Goal: Task Accomplishment & Management: Use online tool/utility

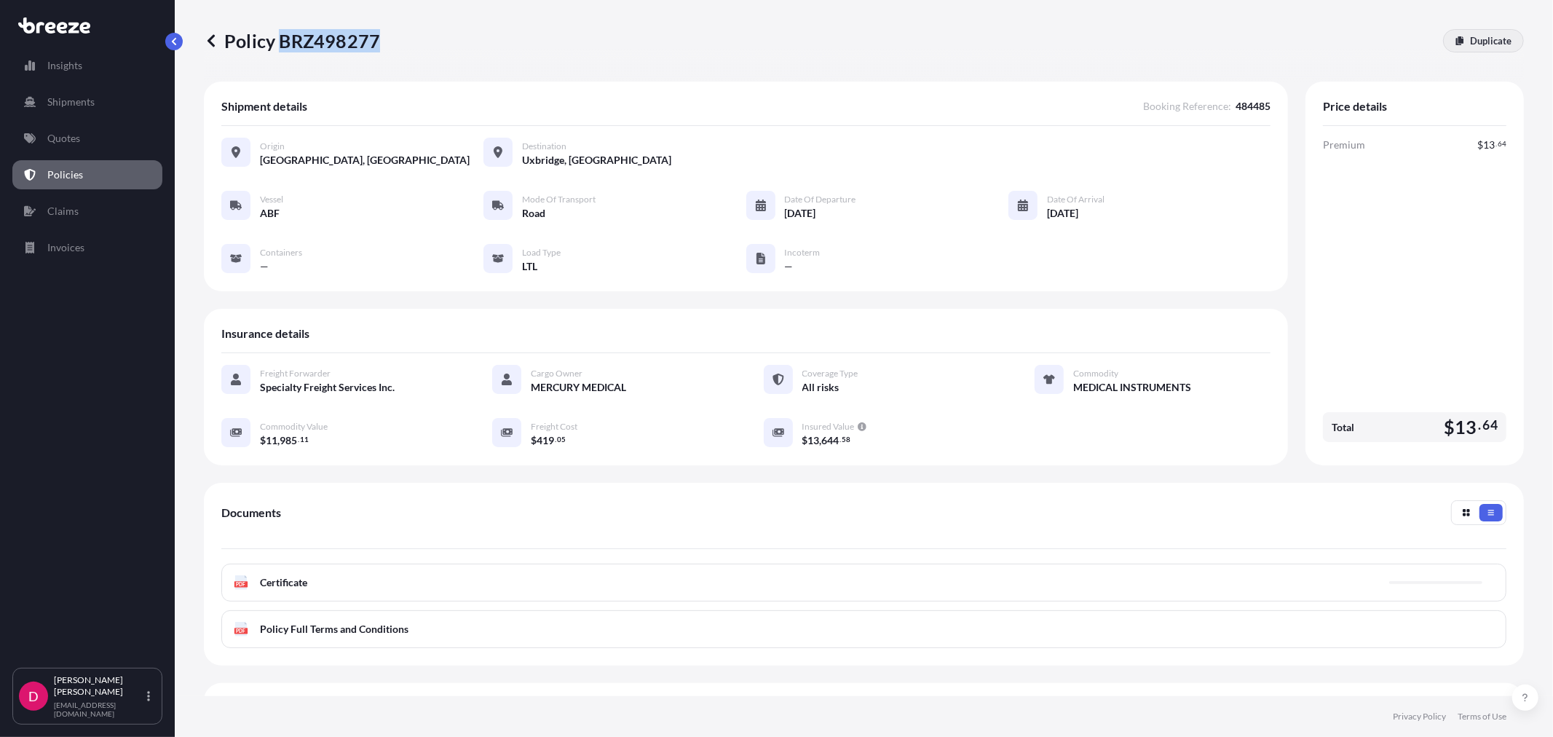
click at [1478, 39] on p "Duplicate" at bounding box center [1491, 41] width 42 height 15
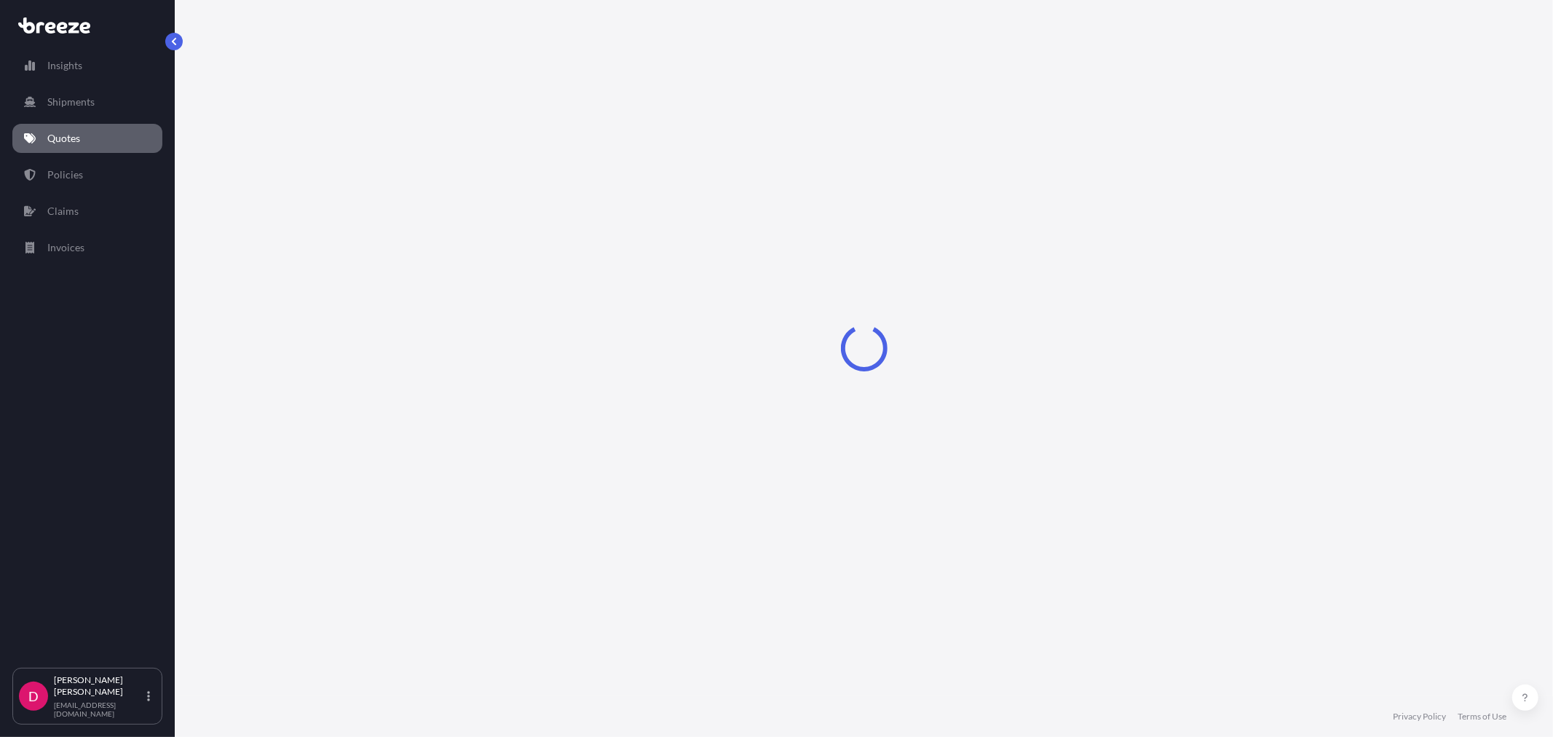
select select "Road"
select select "1"
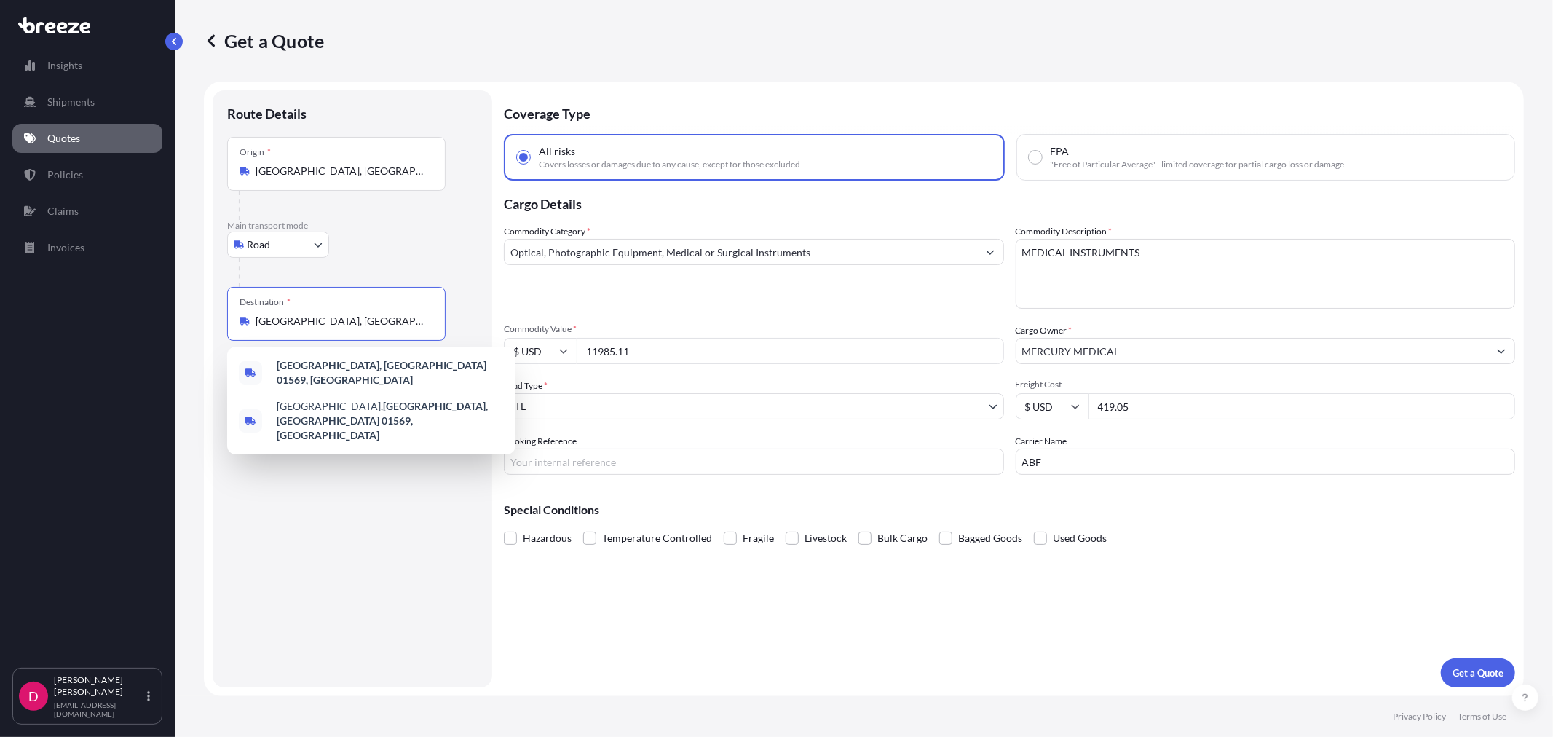
drag, startPoint x: 382, startPoint y: 319, endPoint x: 218, endPoint y: 296, distance: 165.4
click at [218, 296] on div "Route Details Place of loading Road Road Rail Origin * [GEOGRAPHIC_DATA] Main t…" at bounding box center [353, 388] width 280 height 597
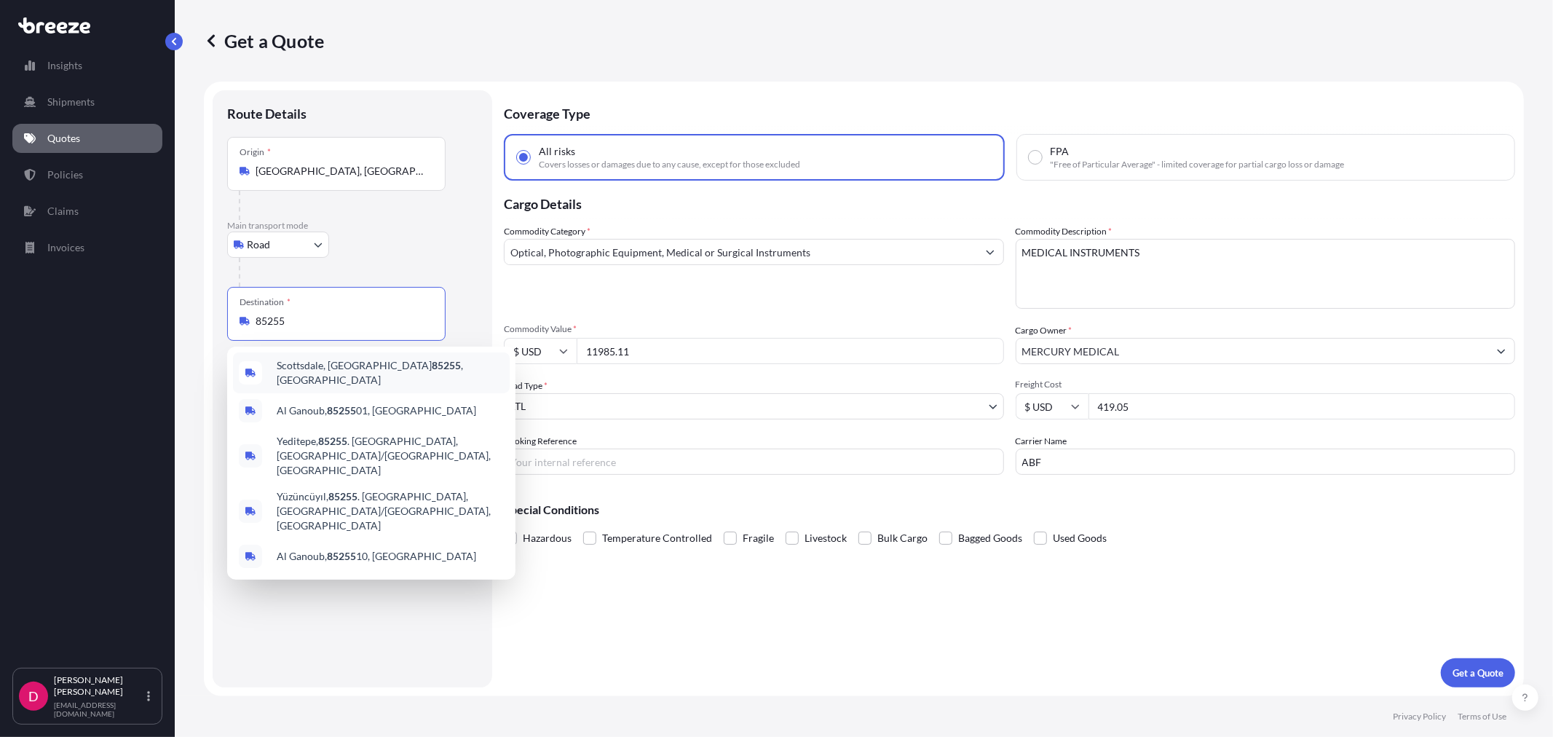
click at [336, 364] on span "[GEOGRAPHIC_DATA], [GEOGRAPHIC_DATA] 85255 , [GEOGRAPHIC_DATA]" at bounding box center [390, 372] width 227 height 29
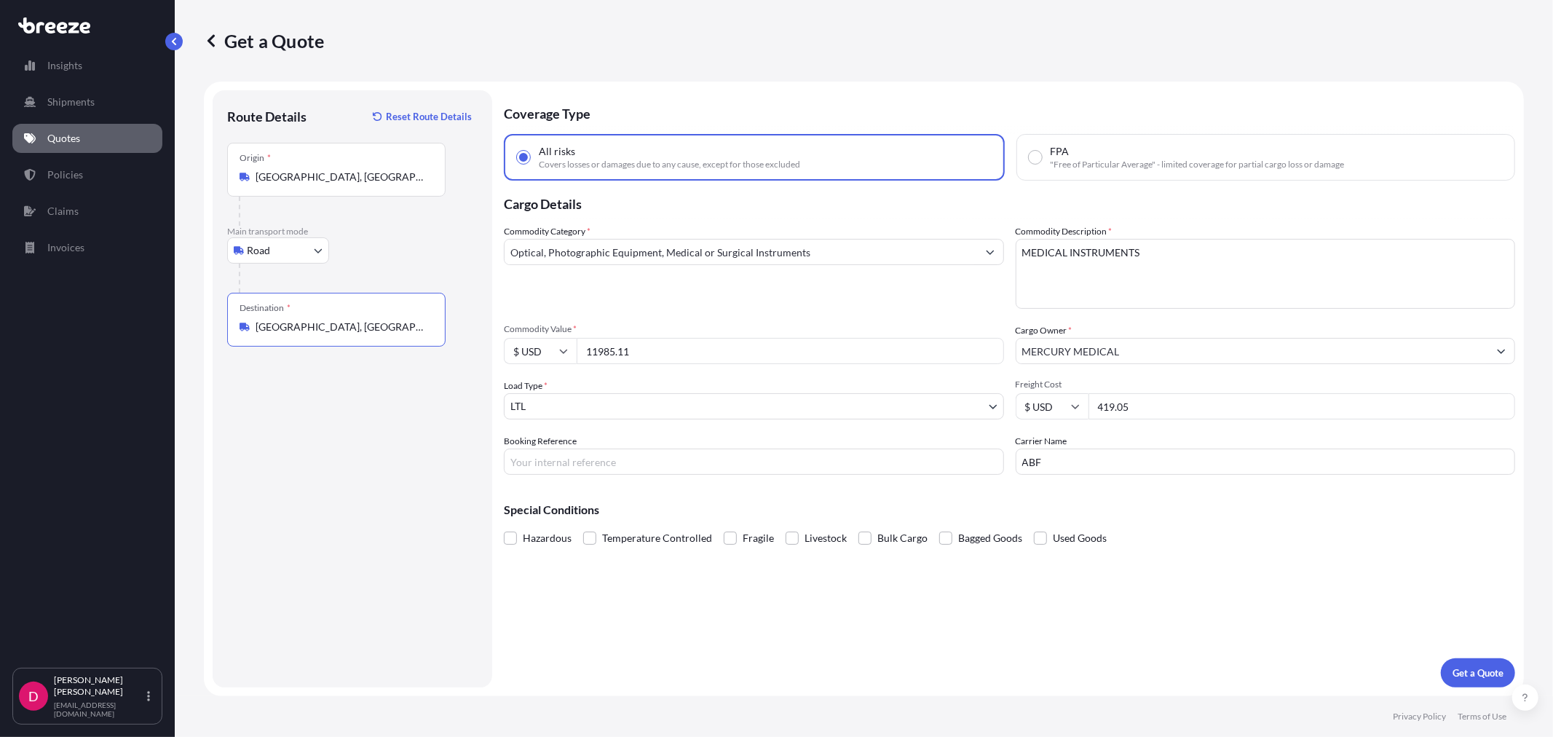
type input "[GEOGRAPHIC_DATA], [GEOGRAPHIC_DATA] 85255, [GEOGRAPHIC_DATA]"
drag, startPoint x: 664, startPoint y: 348, endPoint x: 513, endPoint y: 366, distance: 152.5
click at [513, 366] on div "Commodity Category * Optical, Photographic Equipment, Medical or Surgical Instr…" at bounding box center [1010, 349] width 1012 height 251
paste input "7517.62"
type input "17517.62"
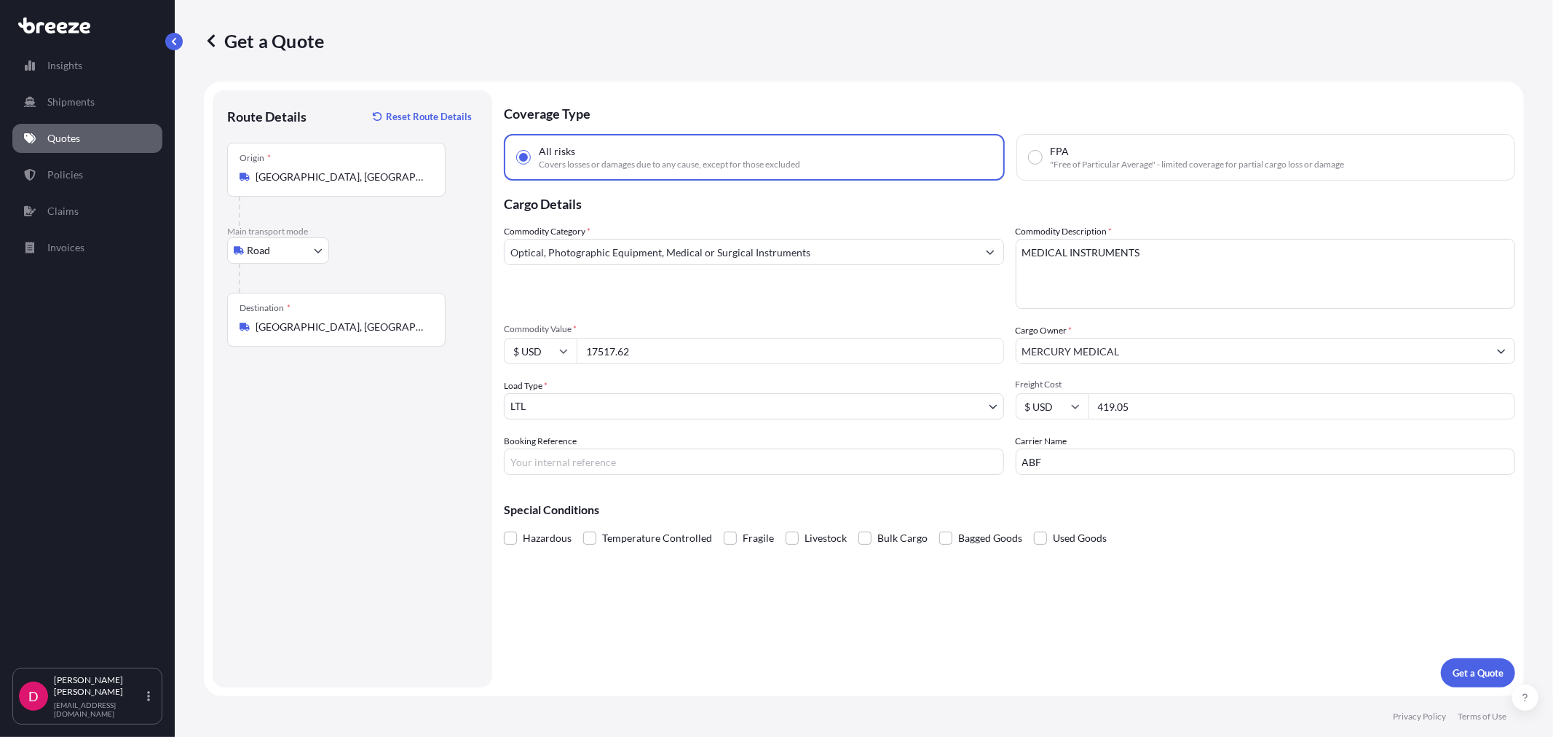
drag, startPoint x: 1158, startPoint y: 409, endPoint x: 1076, endPoint y: 406, distance: 81.6
click at [1076, 406] on div "$ USD 419.05" at bounding box center [1266, 406] width 500 height 26
type input "1114.00"
click at [671, 462] on input "Booking Reference" at bounding box center [754, 462] width 500 height 26
type input "484566"
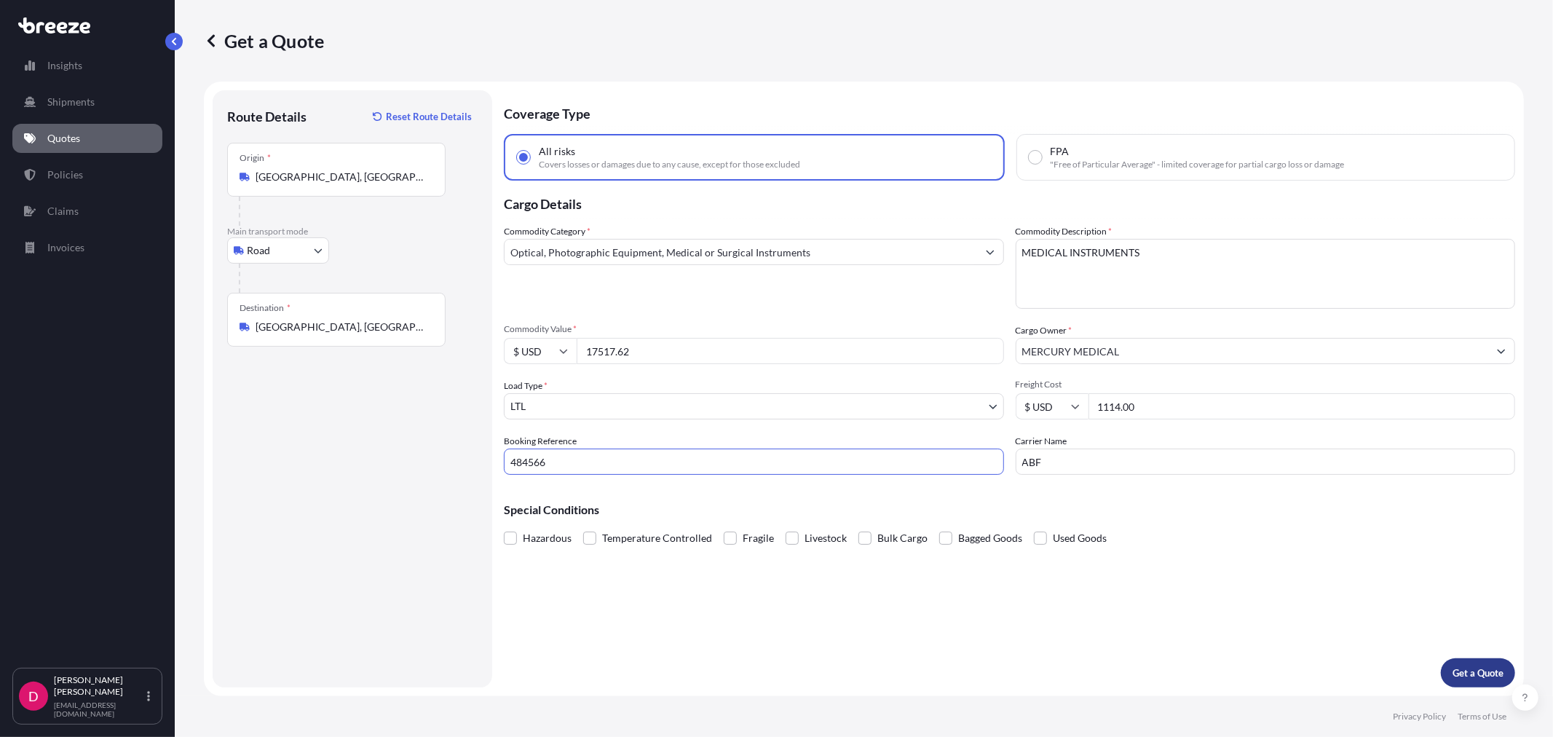
click at [1473, 661] on button "Get a Quote" at bounding box center [1478, 672] width 74 height 29
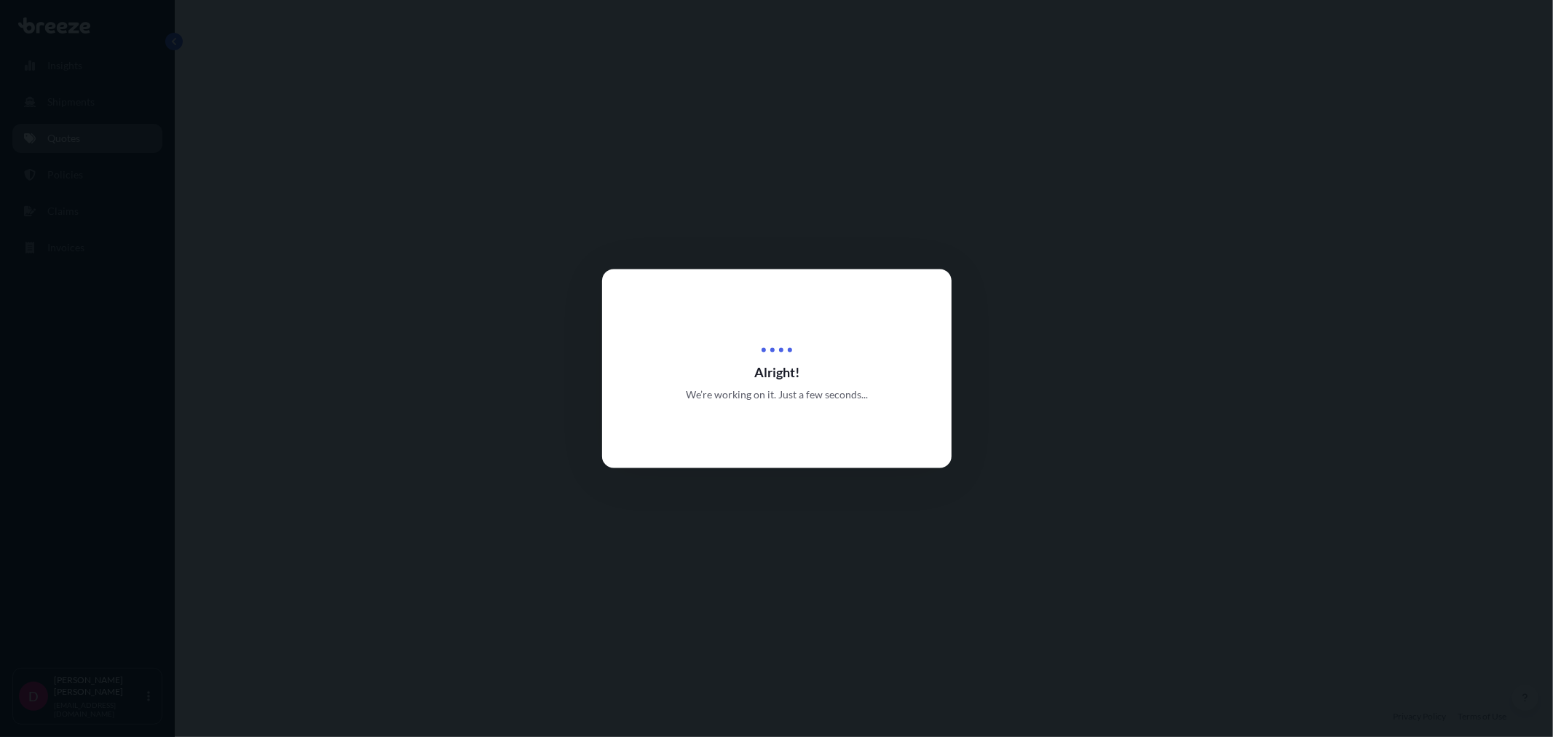
select select "Road"
select select "1"
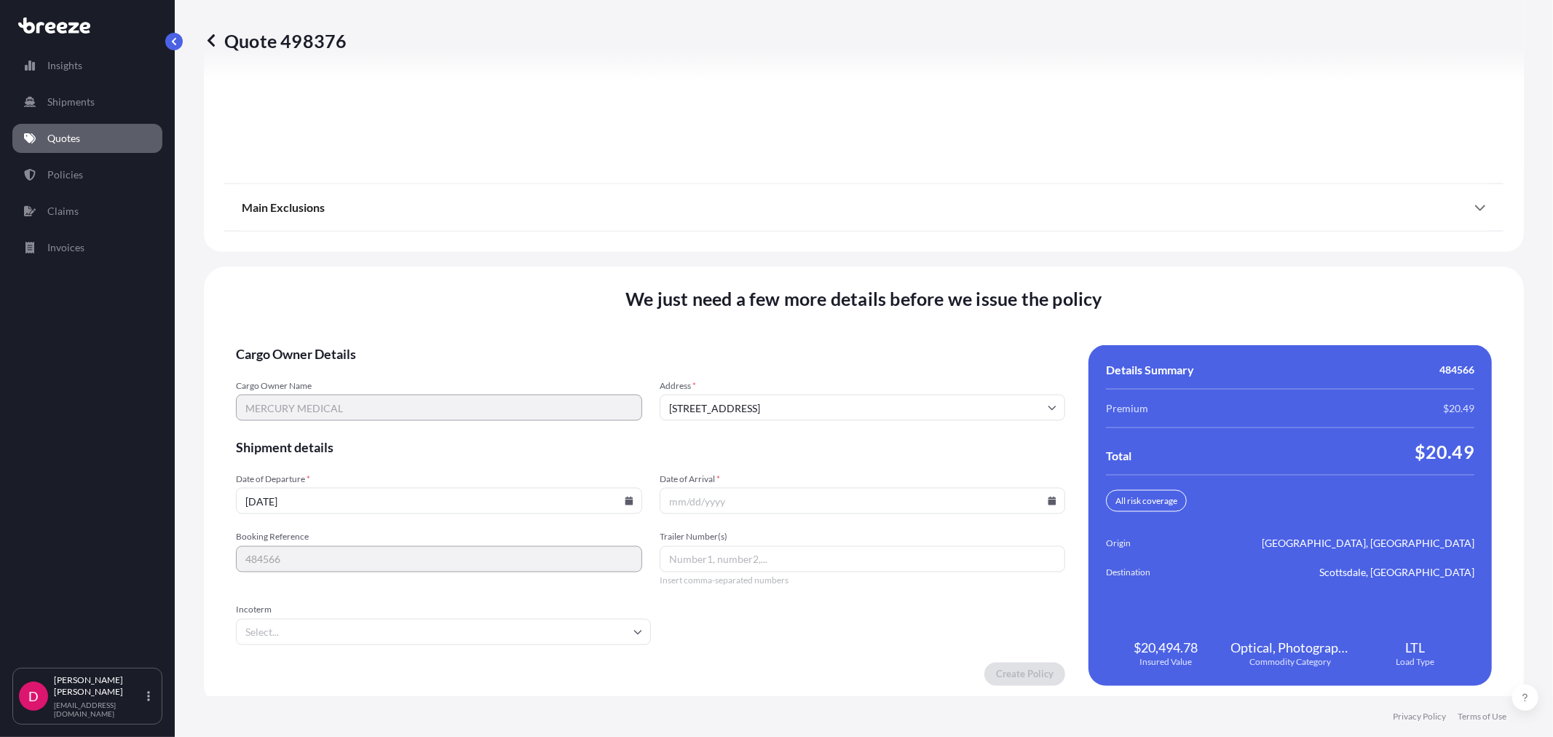
scroll to position [1803, 0]
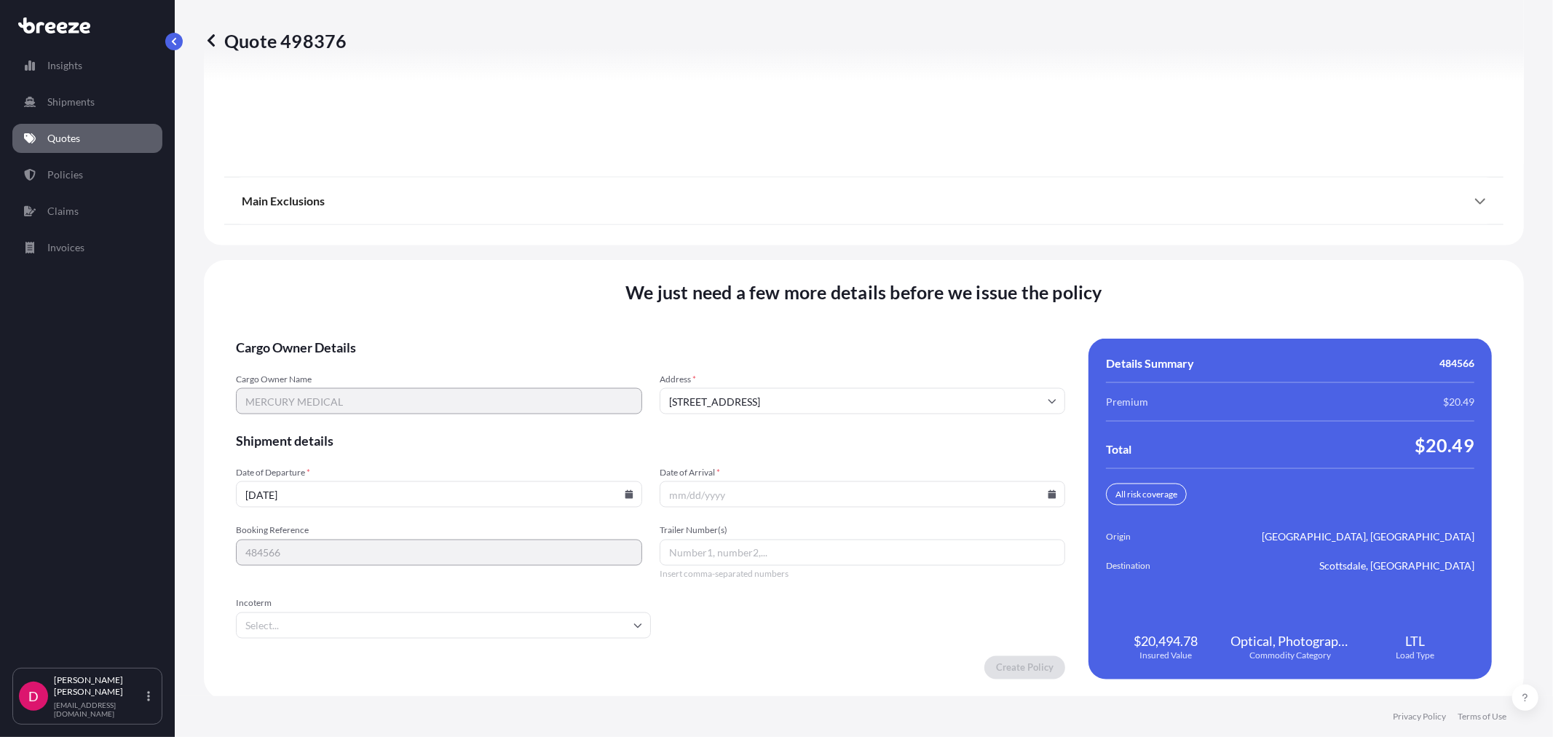
click at [627, 497] on input "[DATE]" at bounding box center [439, 494] width 406 height 26
click at [627, 496] on input "[DATE]" at bounding box center [439, 494] width 406 height 26
click at [625, 490] on icon at bounding box center [629, 494] width 8 height 9
click at [478, 299] on button "5" at bounding box center [471, 305] width 23 height 23
type input "[DATE]"
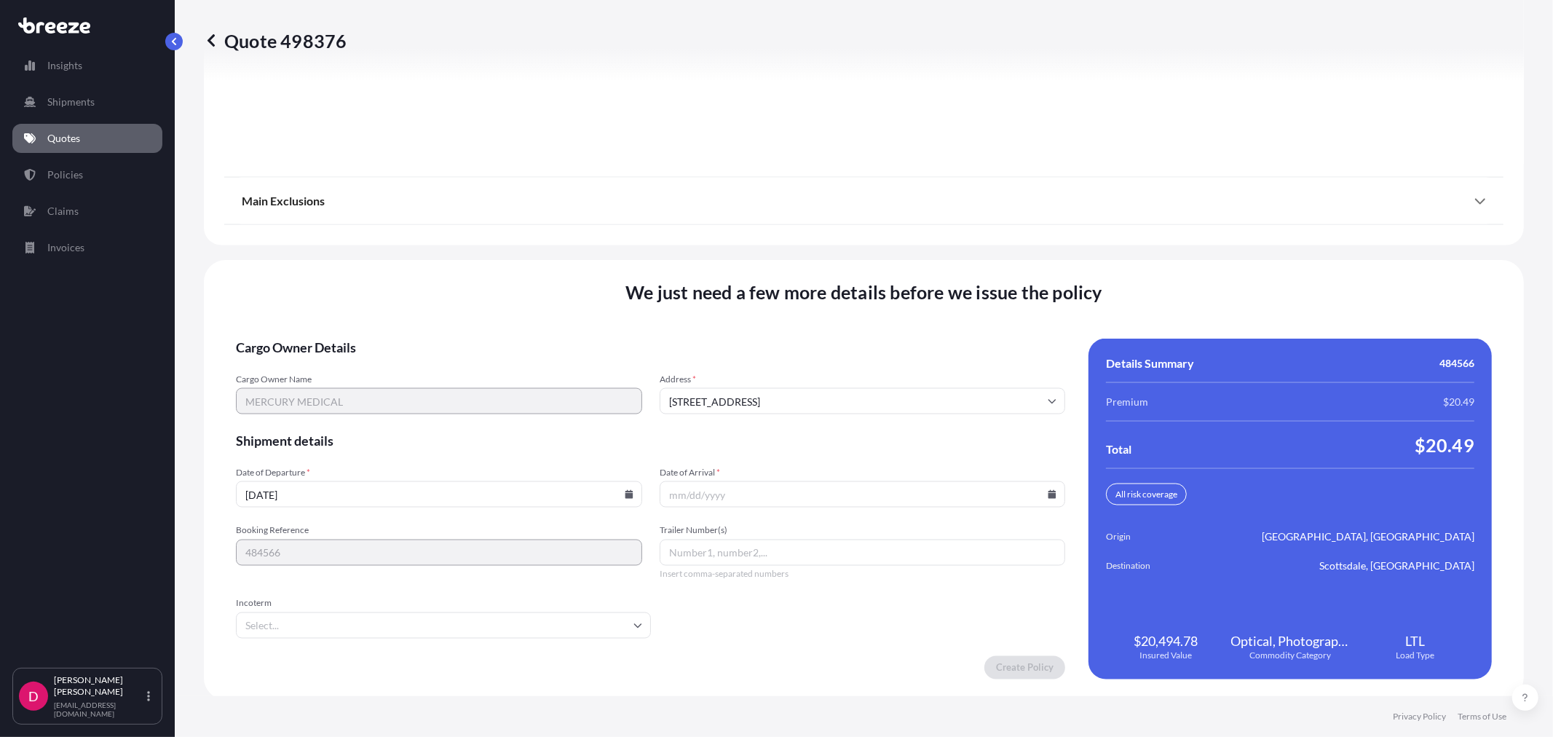
click at [984, 497] on input "Date of Arrival *" at bounding box center [863, 494] width 406 height 26
click at [1049, 494] on icon at bounding box center [1053, 494] width 8 height 9
click at [785, 359] on button "16" at bounding box center [788, 361] width 23 height 23
type input "[DATE]"
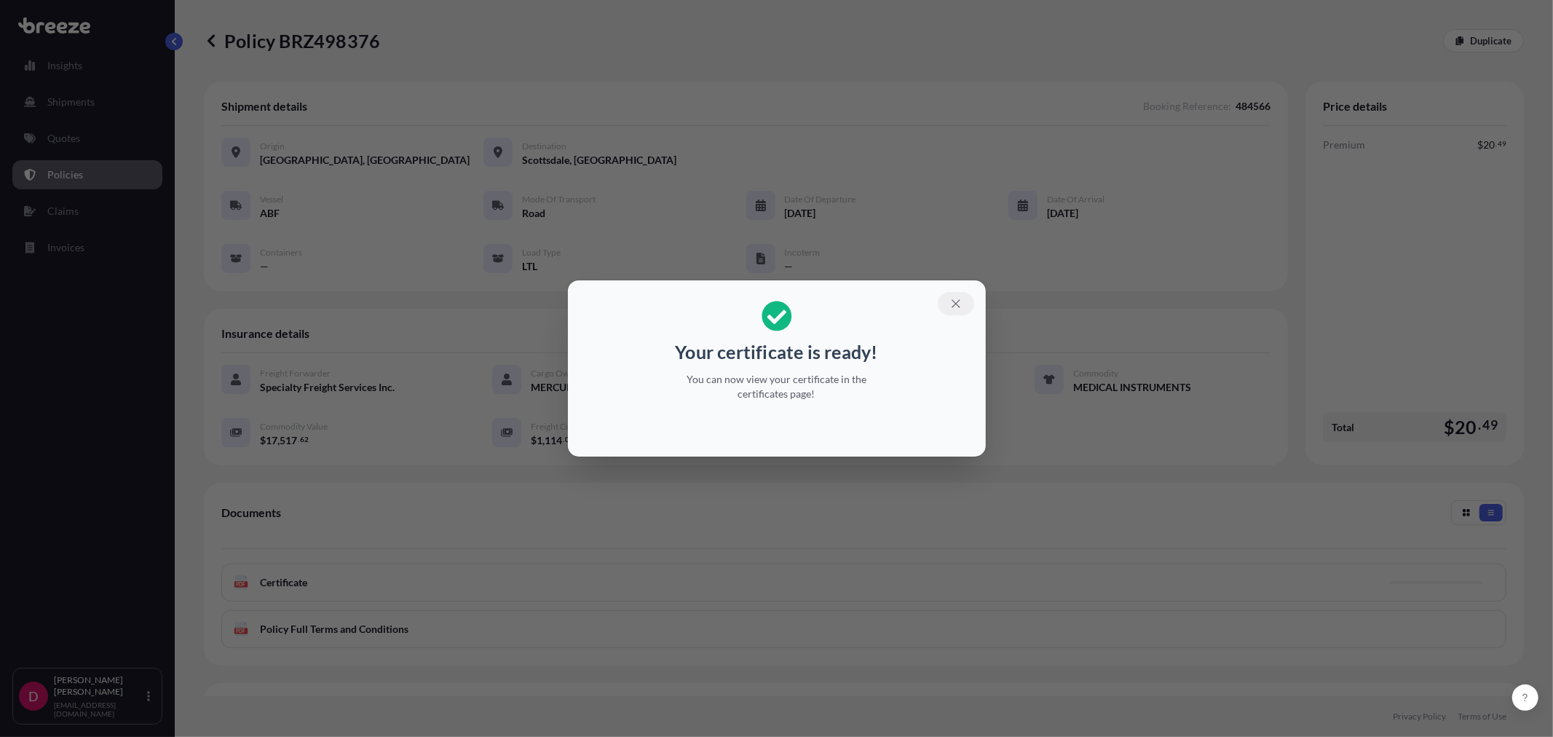
click at [961, 302] on icon "button" at bounding box center [956, 303] width 13 height 13
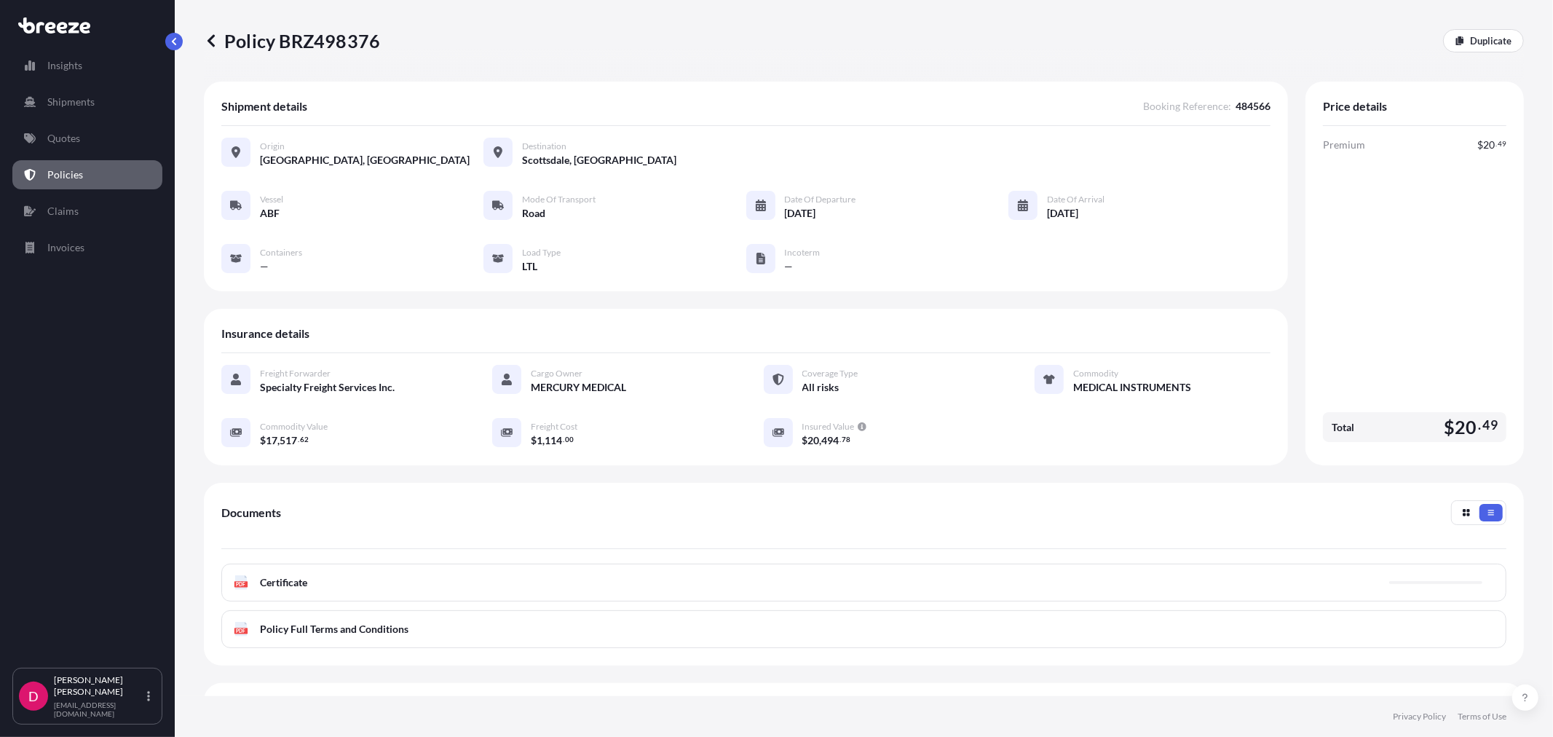
click at [304, 41] on p "Policy BRZ498376" at bounding box center [292, 40] width 176 height 23
click at [304, 40] on p "Policy BRZ498376" at bounding box center [292, 40] width 176 height 23
copy p "BRZ498376"
click at [1470, 36] on p "Duplicate" at bounding box center [1491, 41] width 42 height 15
select select "Road"
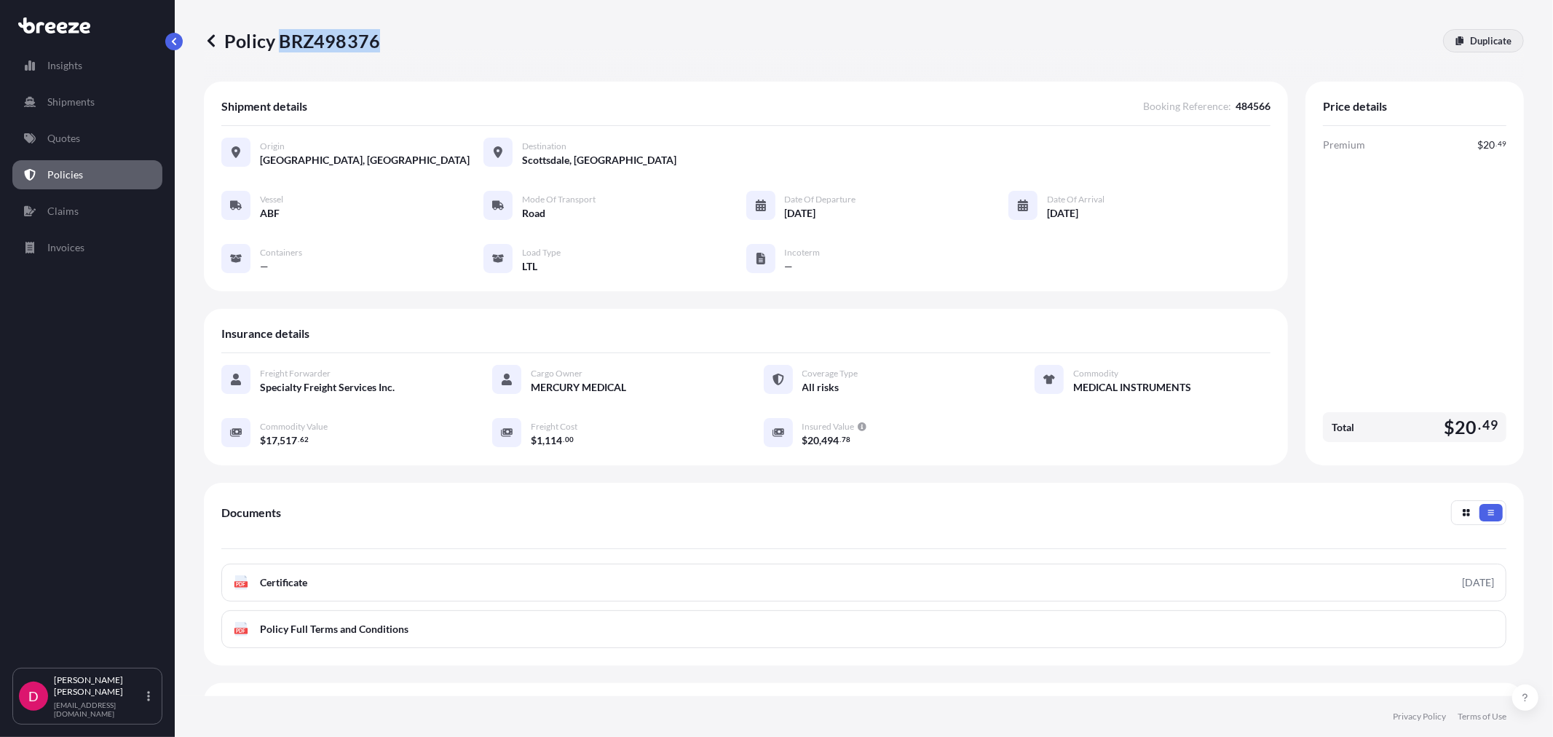
select select "1"
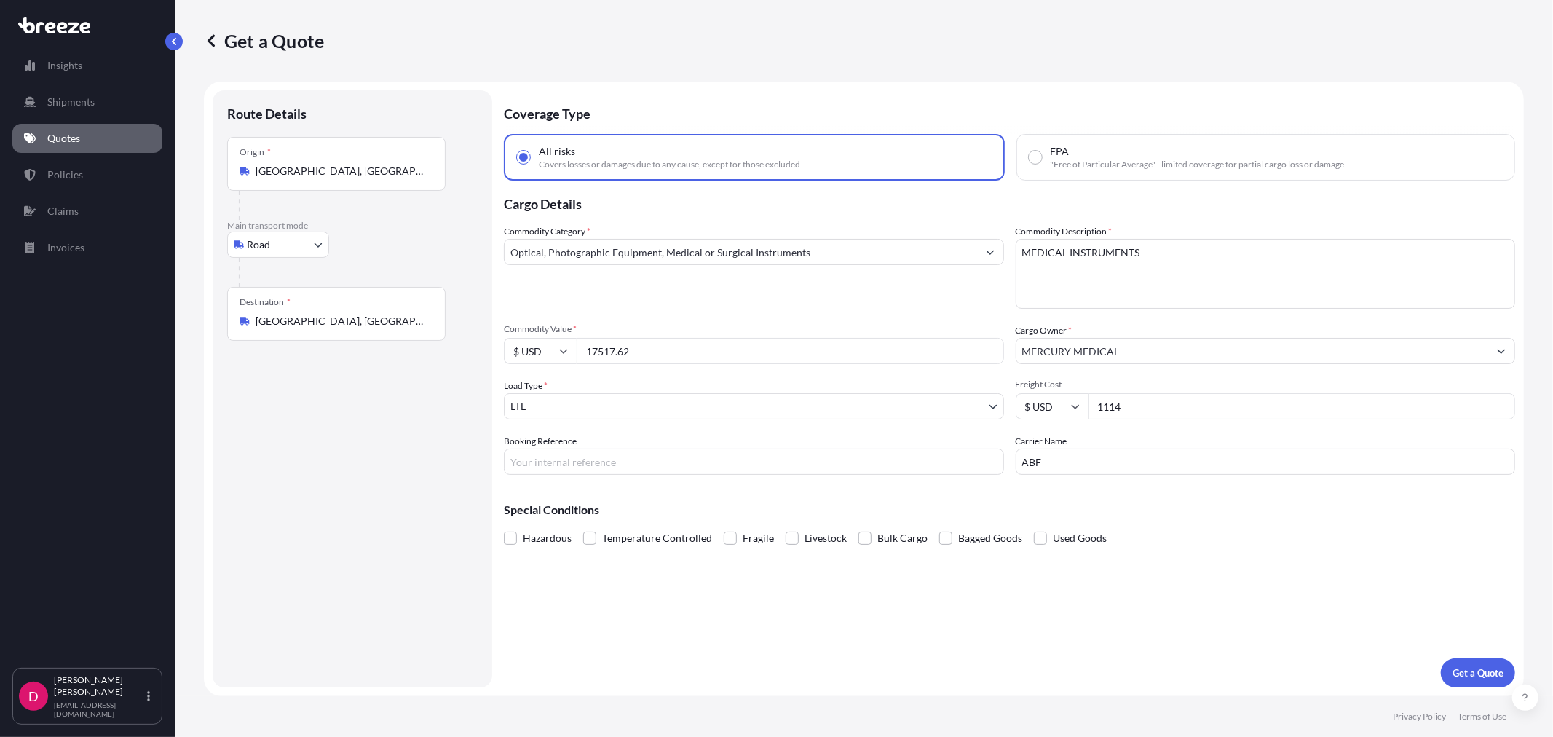
click at [318, 324] on input "[GEOGRAPHIC_DATA], [GEOGRAPHIC_DATA] 85255, [GEOGRAPHIC_DATA]" at bounding box center [342, 321] width 172 height 15
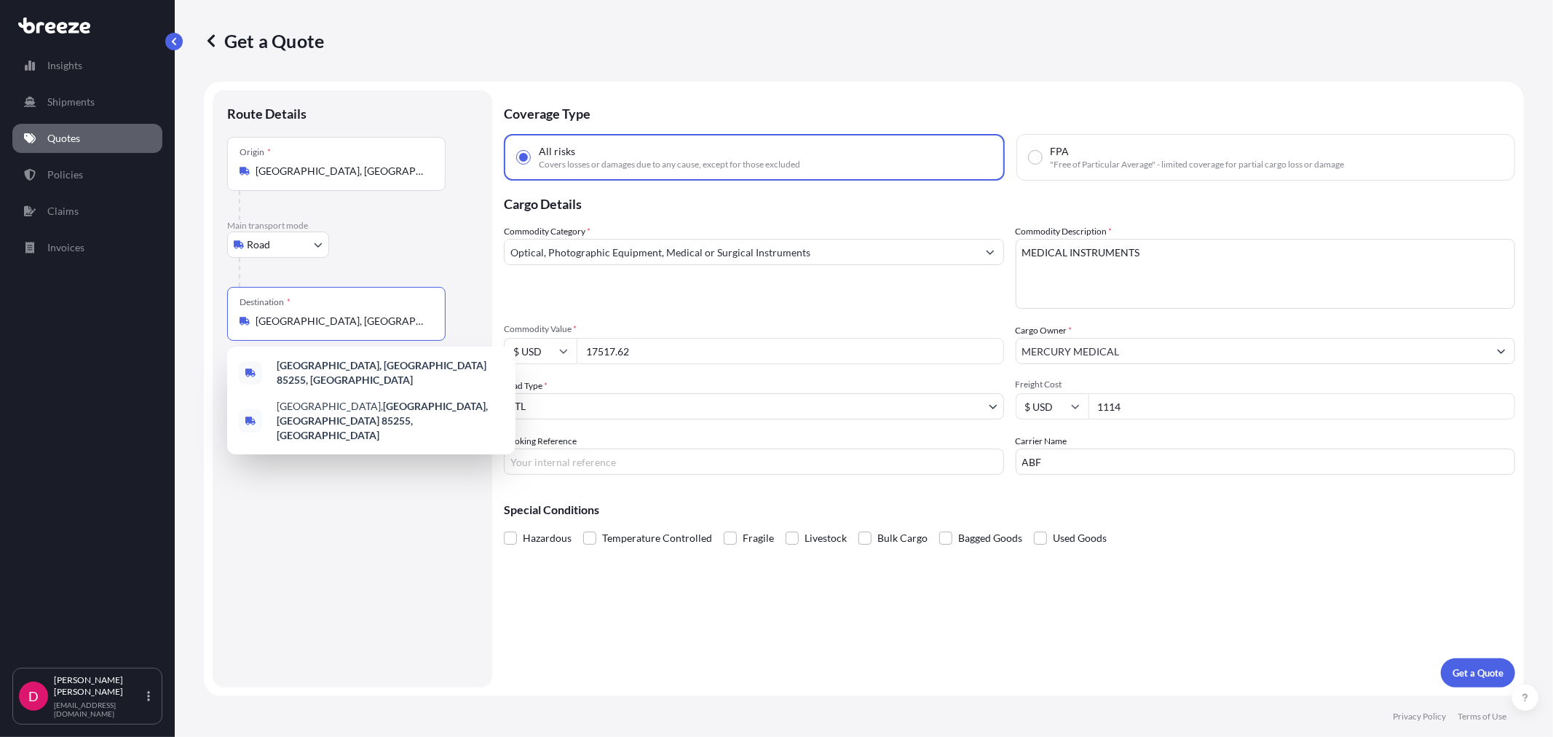
click at [318, 324] on input "[GEOGRAPHIC_DATA], [GEOGRAPHIC_DATA] 85255, [GEOGRAPHIC_DATA]" at bounding box center [342, 321] width 172 height 15
click at [331, 369] on span "Waukegan, IL 60085 , [GEOGRAPHIC_DATA]" at bounding box center [390, 372] width 227 height 29
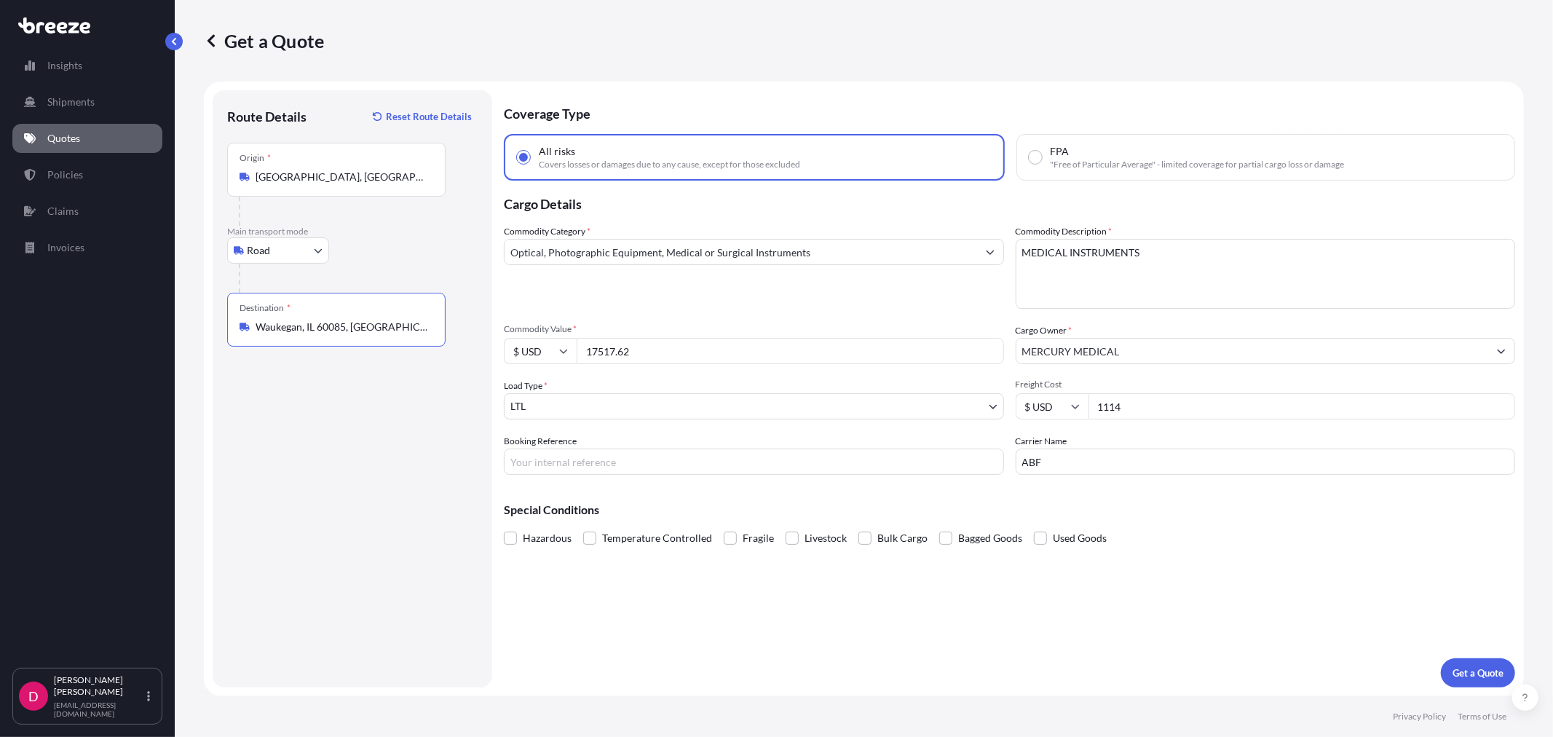
type input "Waukegan, IL 60085, [GEOGRAPHIC_DATA]"
drag, startPoint x: 697, startPoint y: 342, endPoint x: 541, endPoint y: 359, distance: 156.8
click at [541, 359] on div "$ USD 17517.62" at bounding box center [754, 351] width 500 height 26
paste input "5244.08"
type input "5244.08"
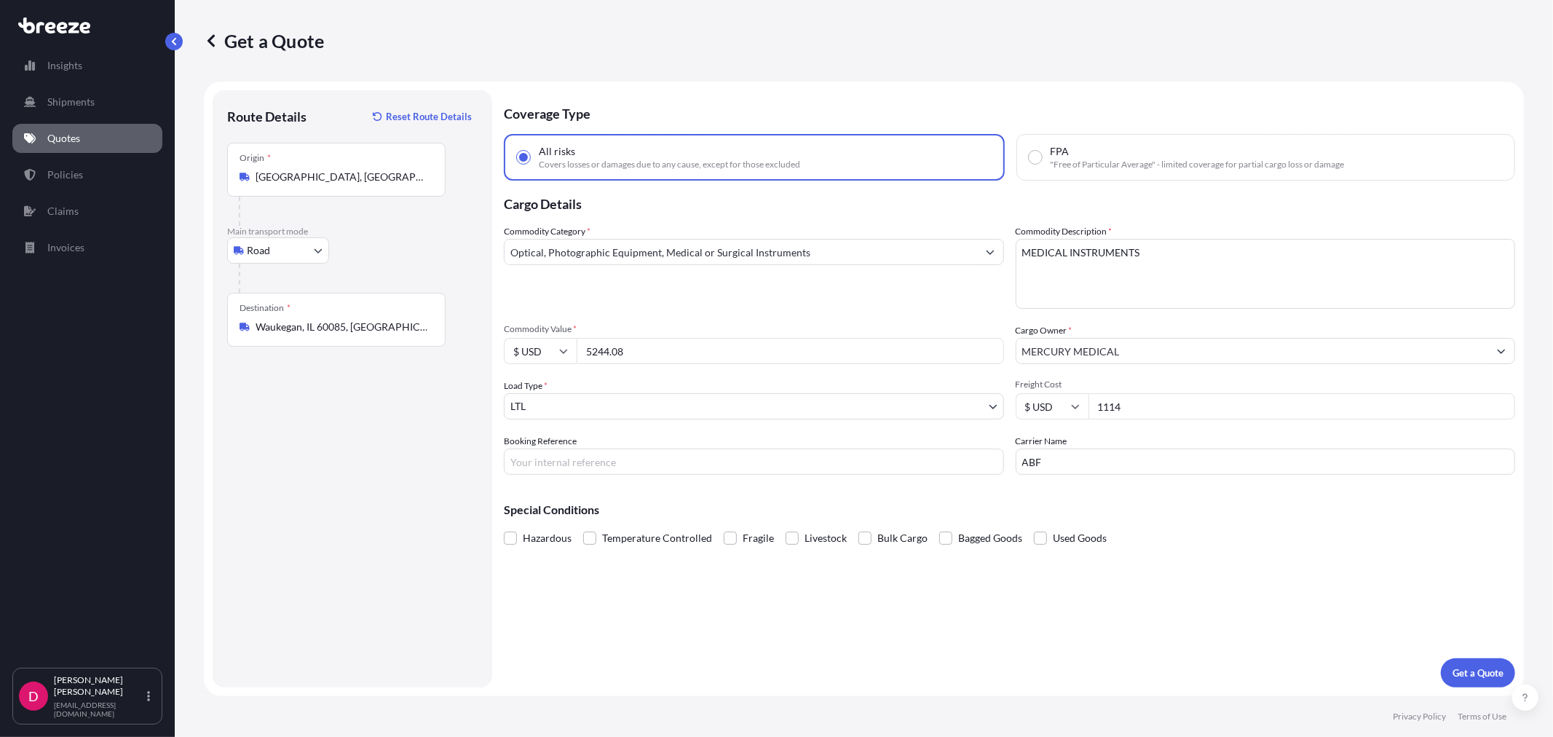
drag, startPoint x: 1194, startPoint y: 409, endPoint x: 1068, endPoint y: 394, distance: 126.8
click at [1068, 394] on div "$ USD 1114" at bounding box center [1266, 406] width 500 height 26
type input "484.32"
drag, startPoint x: 1090, startPoint y: 462, endPoint x: 991, endPoint y: 468, distance: 98.5
click at [991, 468] on div "Commodity Category * Optical, Photographic Equipment, Medical or Surgical Instr…" at bounding box center [1010, 349] width 1012 height 251
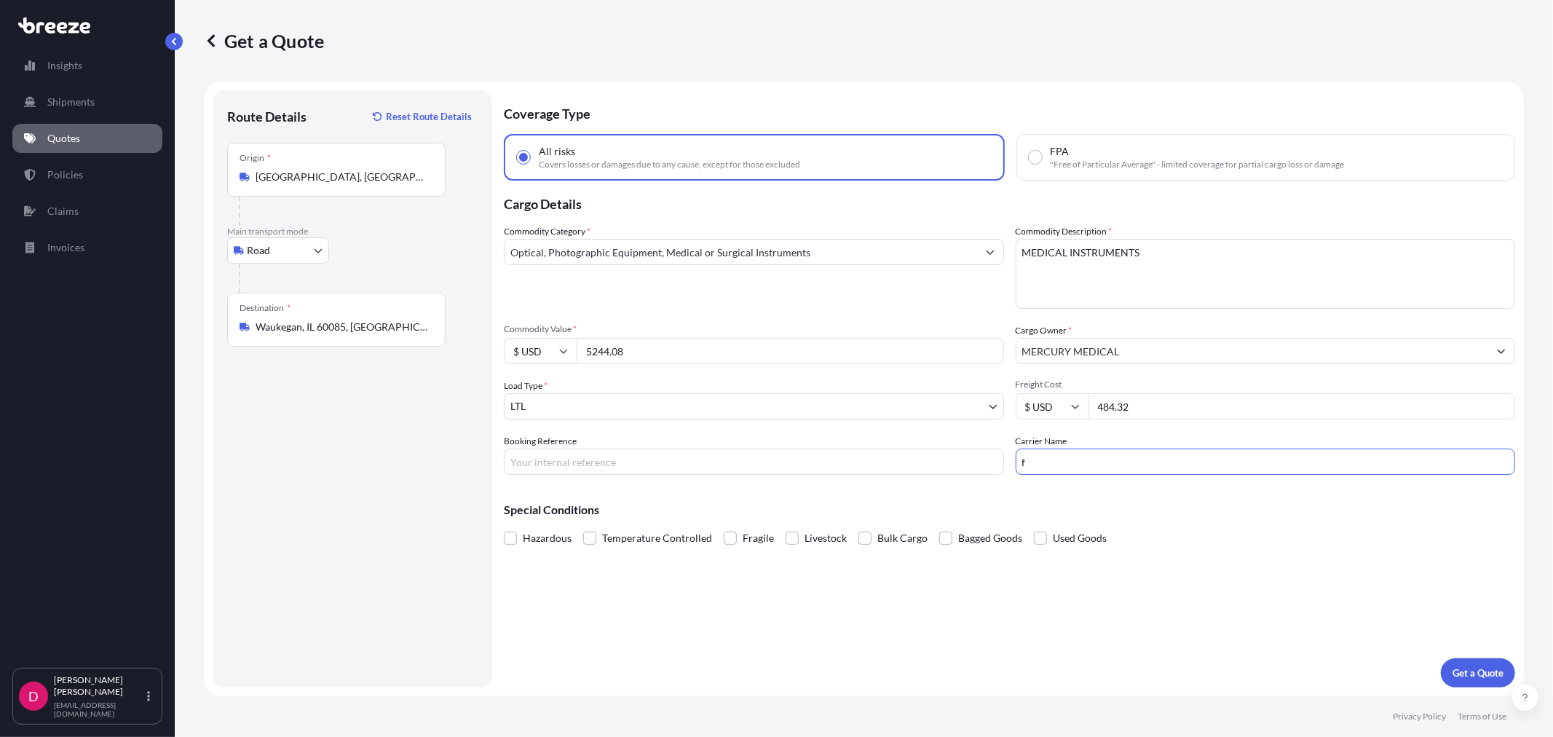
type input "FEDEX PRIORITY"
click at [722, 453] on input "Booking Reference" at bounding box center [754, 462] width 500 height 26
type input "484604"
click at [1488, 677] on p "Get a Quote" at bounding box center [1478, 673] width 51 height 15
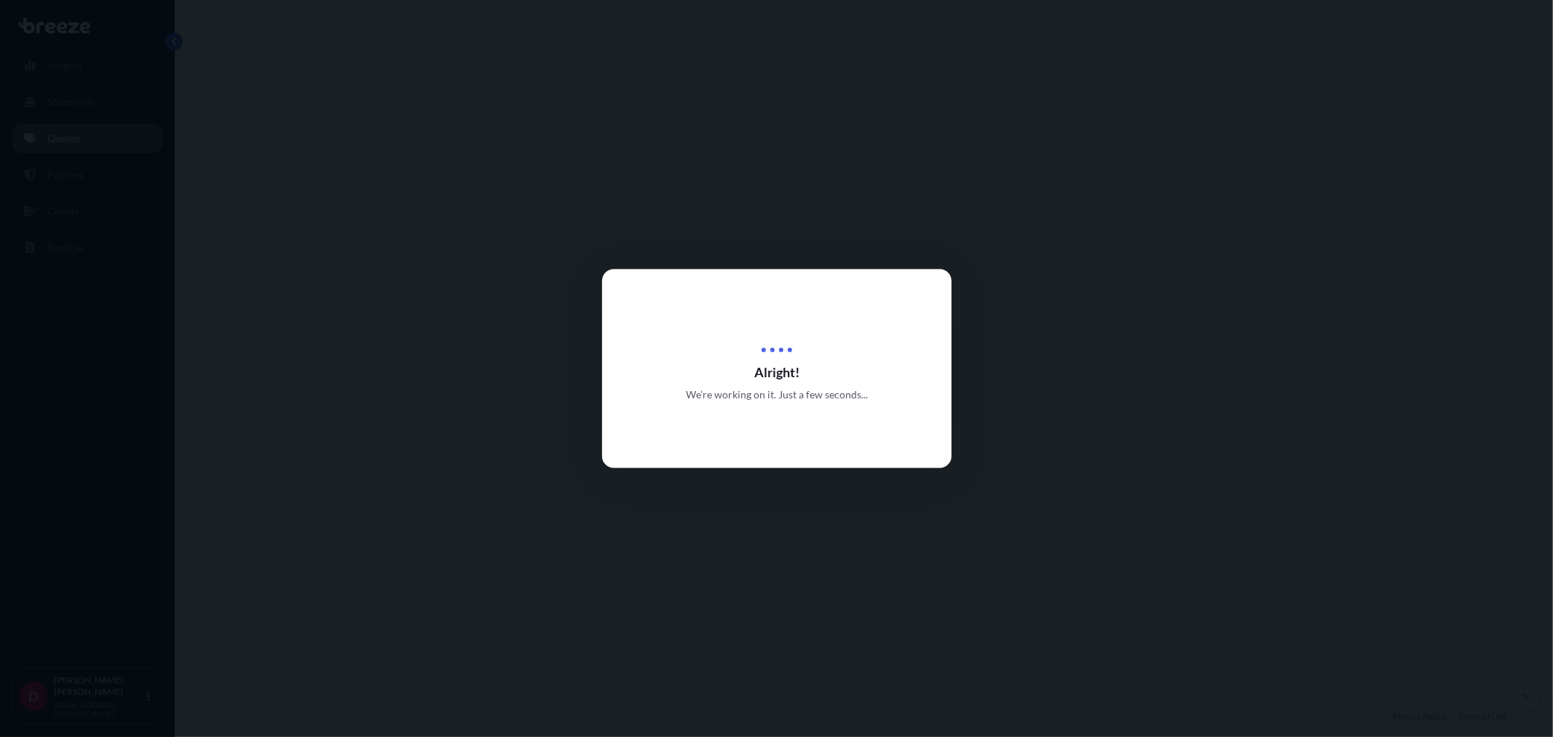
select select "Road"
select select "1"
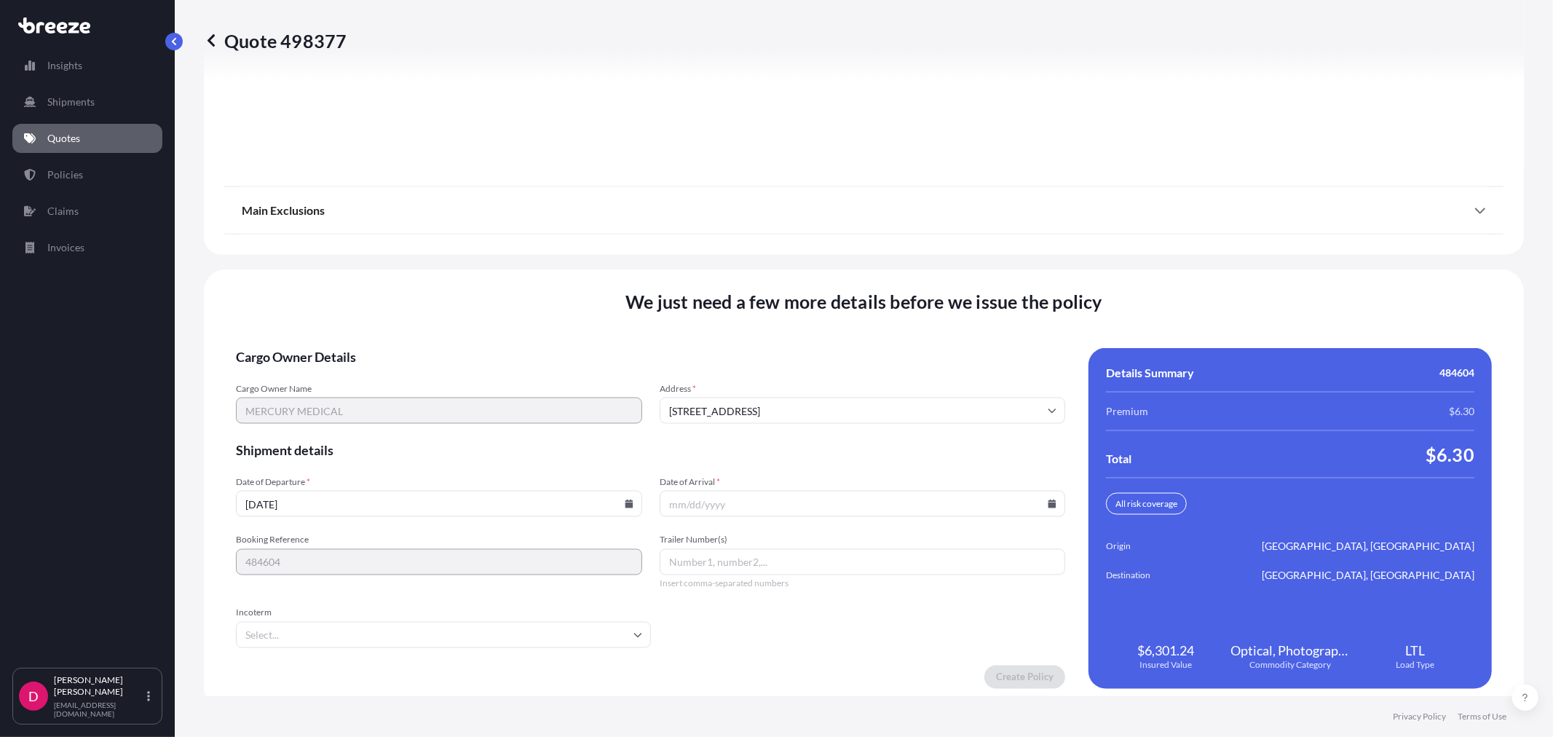
scroll to position [1803, 0]
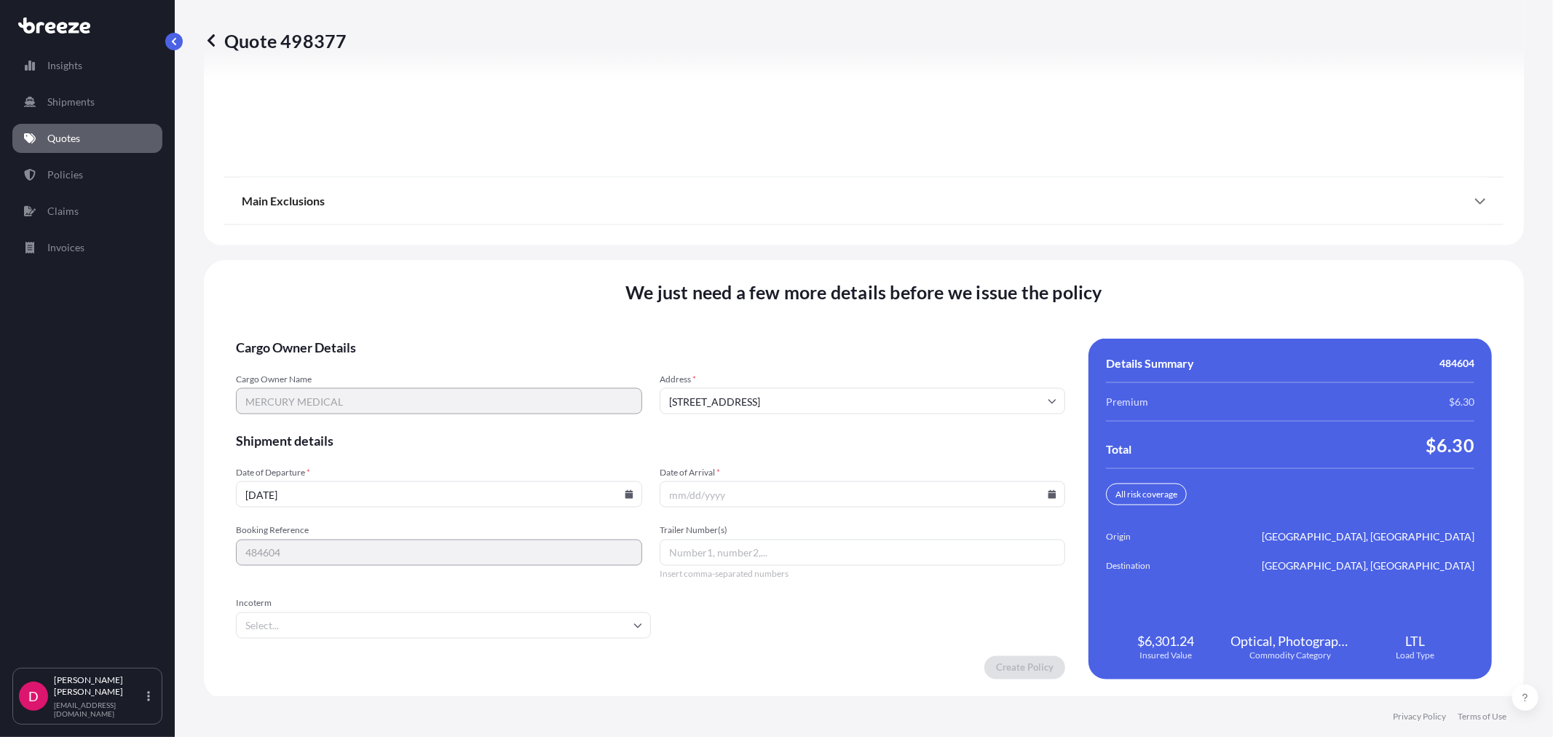
click at [625, 492] on icon at bounding box center [629, 494] width 8 height 9
click at [476, 303] on button "5" at bounding box center [471, 305] width 23 height 23
type input "[DATE]"
click at [1049, 492] on icon at bounding box center [1052, 494] width 9 height 9
click at [792, 361] on button "16" at bounding box center [788, 361] width 23 height 23
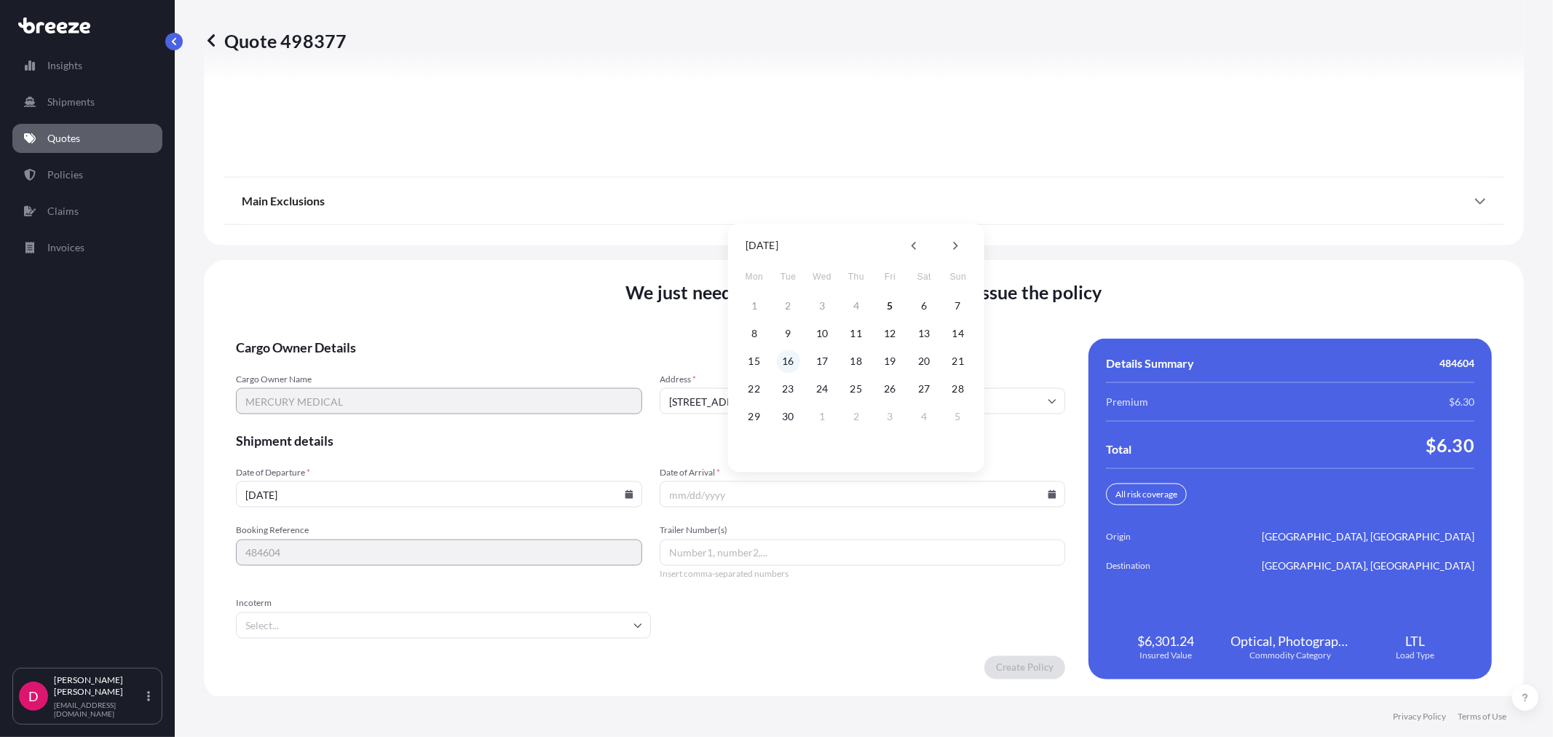
type input "[DATE]"
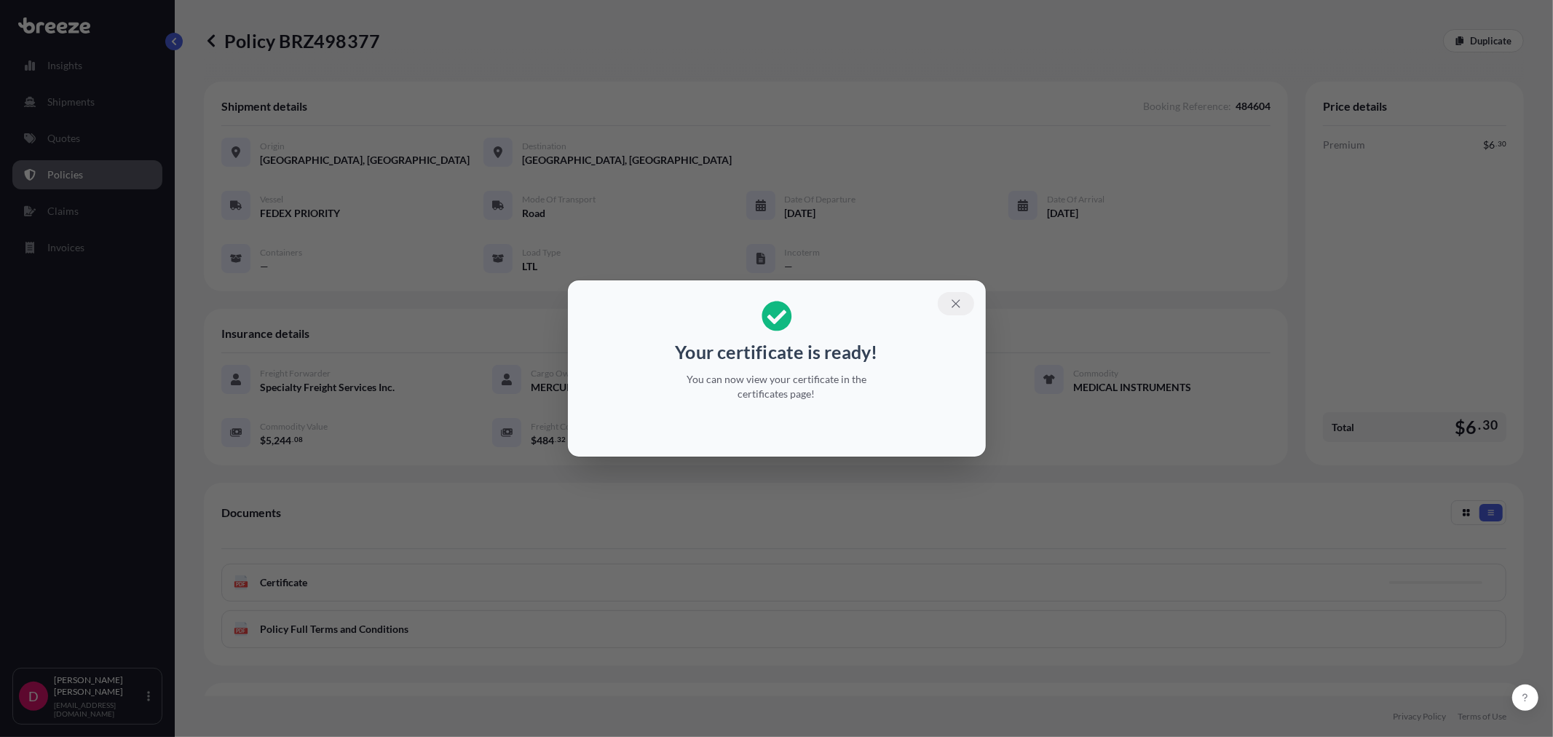
click at [959, 311] on button "button" at bounding box center [956, 303] width 36 height 23
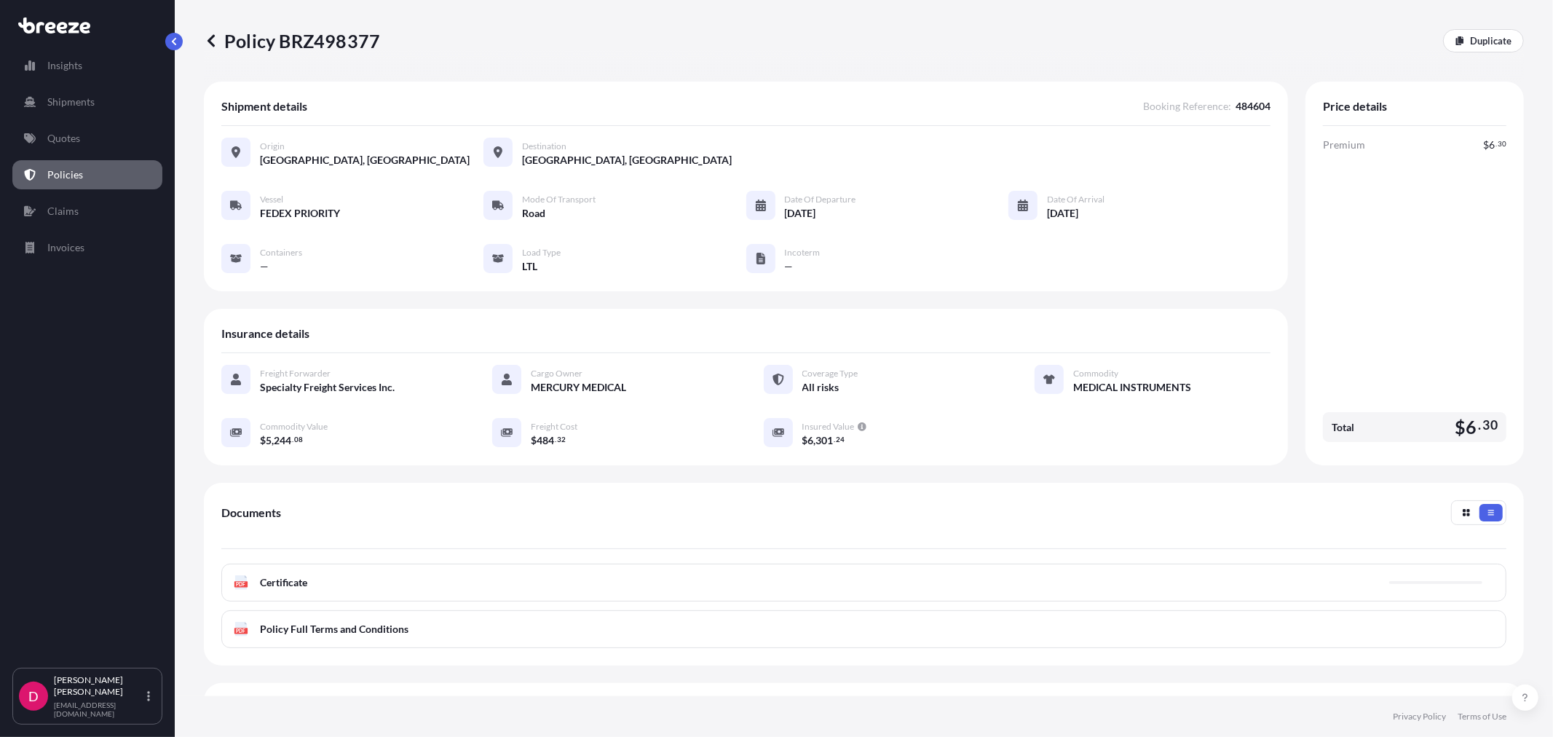
click at [310, 38] on p "Policy BRZ498377" at bounding box center [292, 40] width 176 height 23
copy p "BRZ498377"
